Goal: Task Accomplishment & Management: Manage account settings

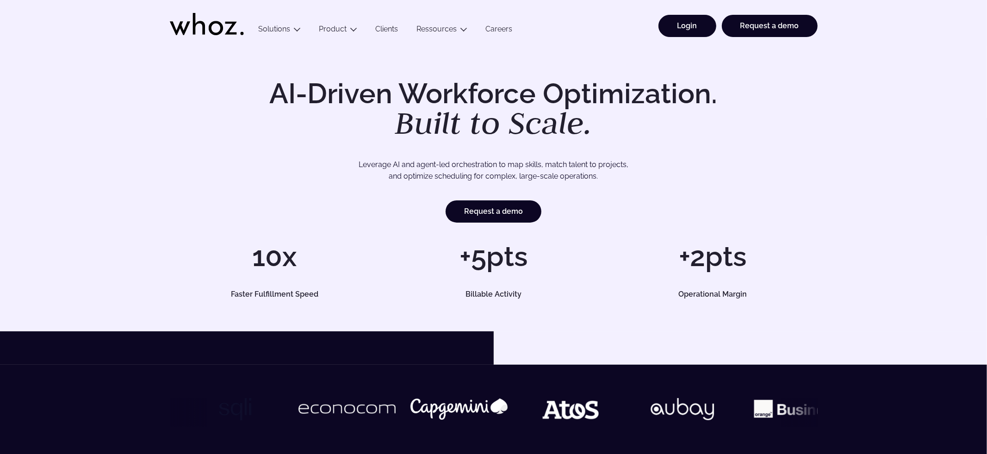
click at [690, 17] on link "Login" at bounding box center [687, 26] width 58 height 22
click at [682, 34] on link "Login" at bounding box center [687, 26] width 58 height 22
click at [672, 28] on link "Login" at bounding box center [687, 26] width 58 height 22
